Goal: Navigation & Orientation: Find specific page/section

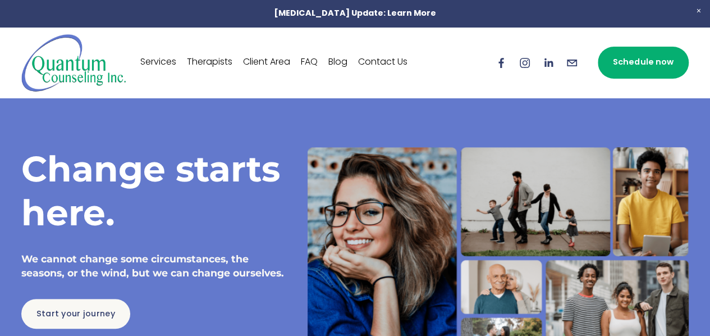
click at [207, 59] on div at bounding box center [355, 168] width 710 height 336
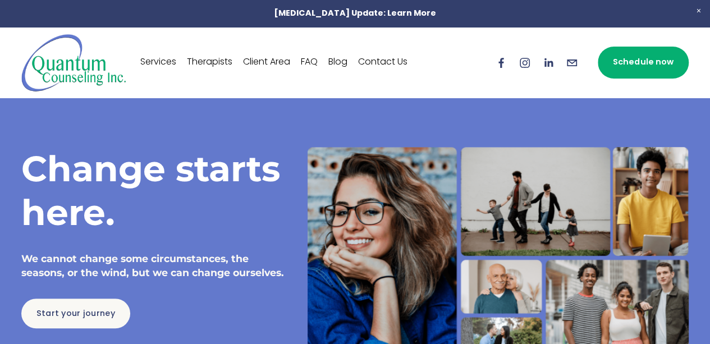
click at [207, 59] on link "Therapists" at bounding box center [209, 63] width 45 height 18
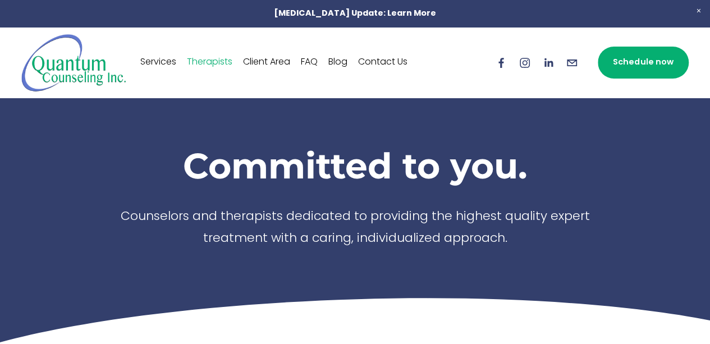
click at [159, 57] on link "Services" at bounding box center [158, 63] width 36 height 18
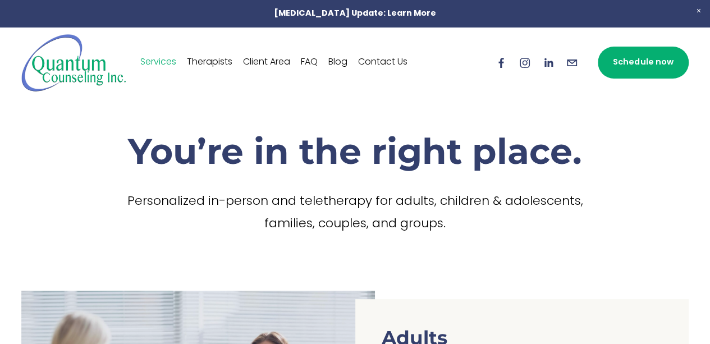
click at [276, 61] on link "Client Area" at bounding box center [266, 63] width 47 height 18
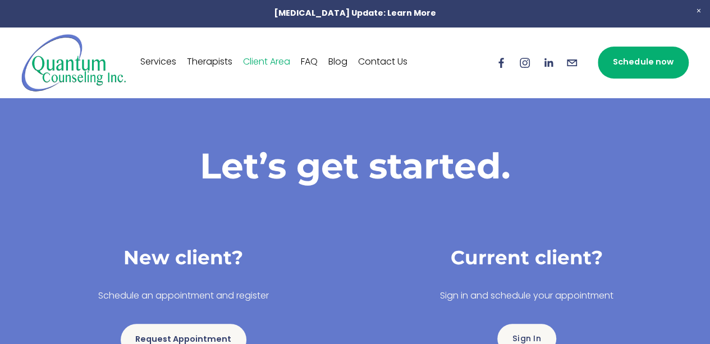
click at [209, 57] on link "Therapists" at bounding box center [209, 63] width 45 height 18
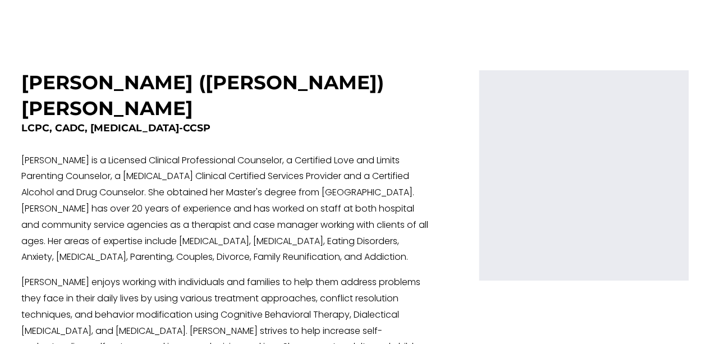
scroll to position [2290, 0]
